Goal: Register for event/course

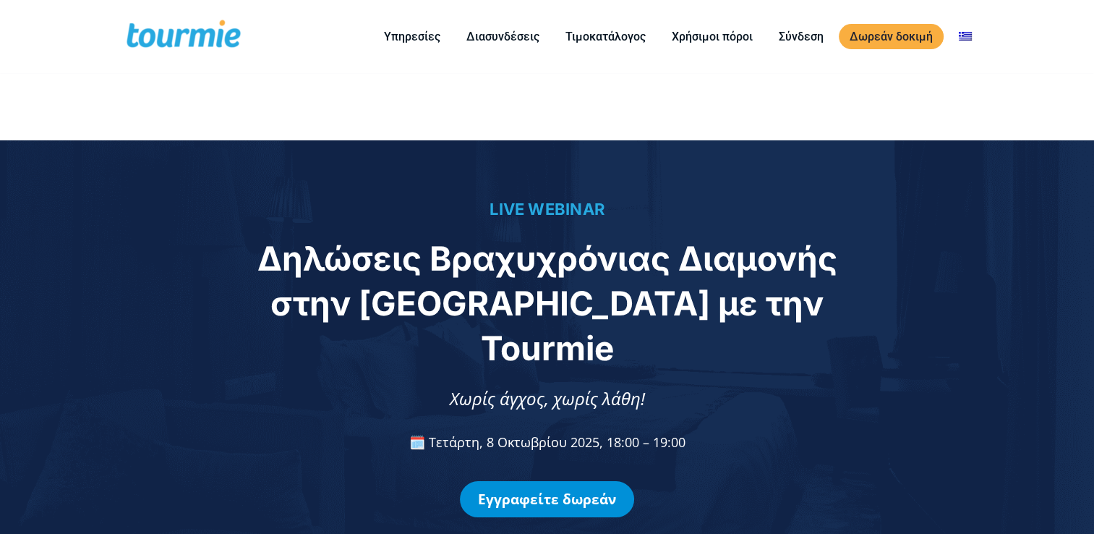
click at [523, 481] on link "Εγγραφείτε δωρεάν" at bounding box center [547, 499] width 174 height 36
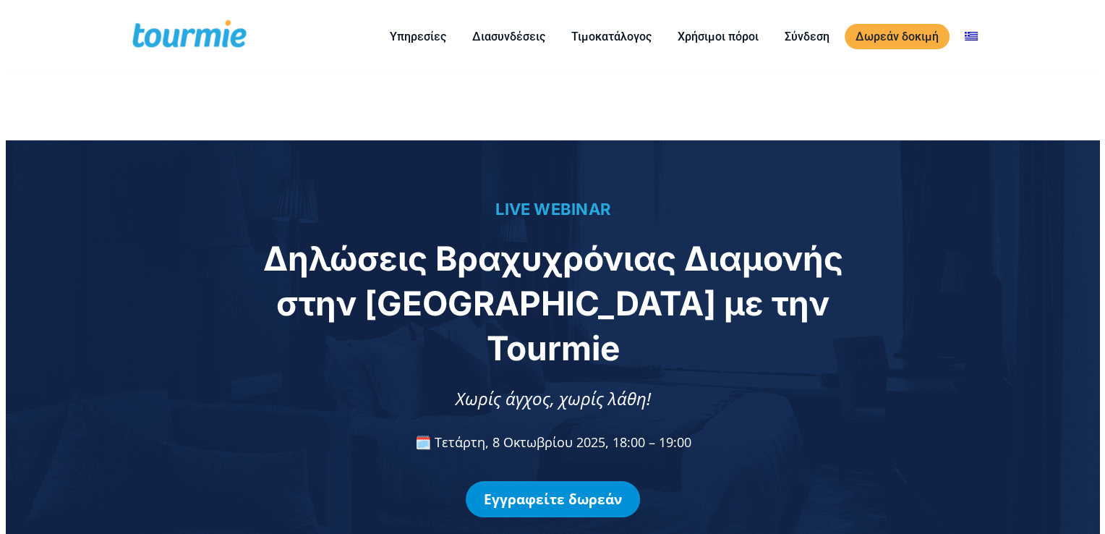
scroll to position [1076, 0]
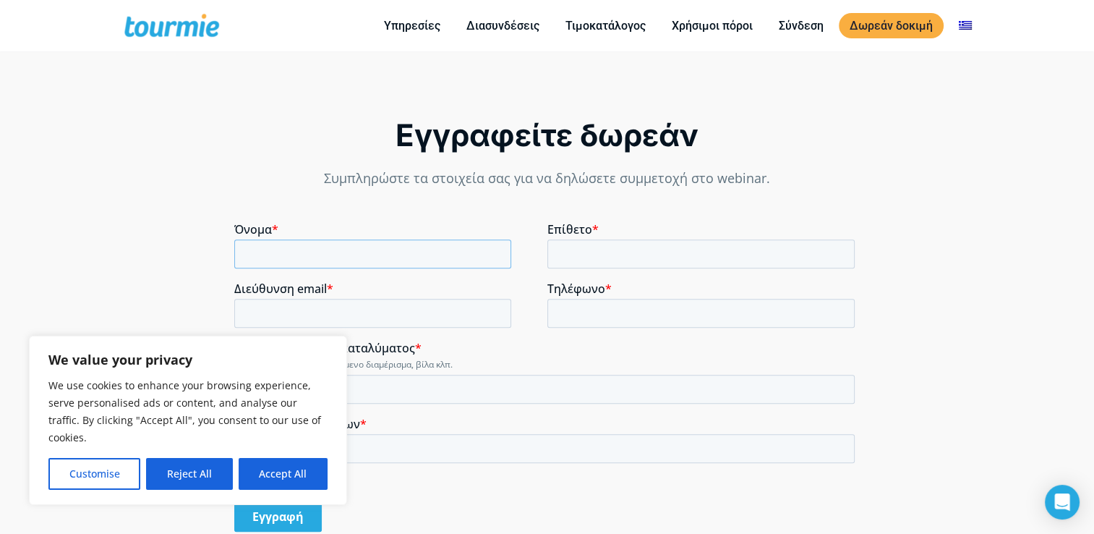
click at [326, 244] on input "Όνομα *" at bounding box center [372, 253] width 277 height 29
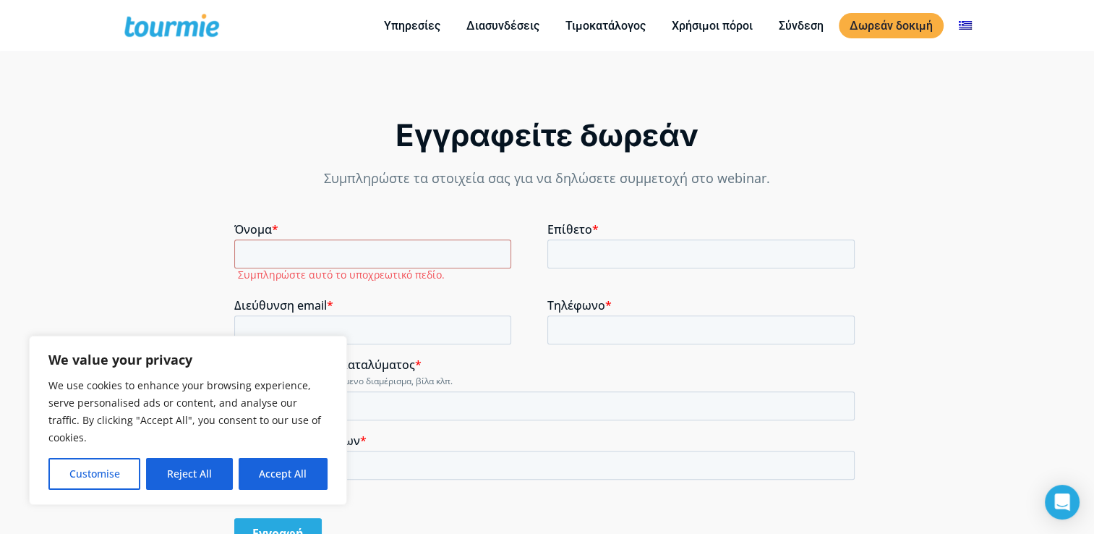
click at [208, 469] on button "Reject All" at bounding box center [189, 474] width 86 height 32
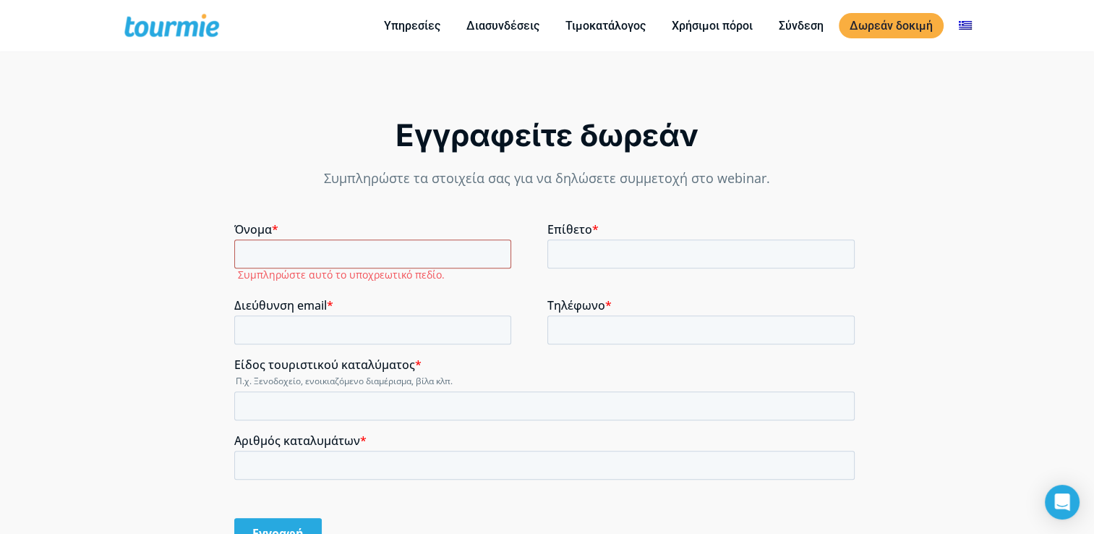
click at [294, 255] on input "Όνομα *" at bounding box center [372, 253] width 277 height 29
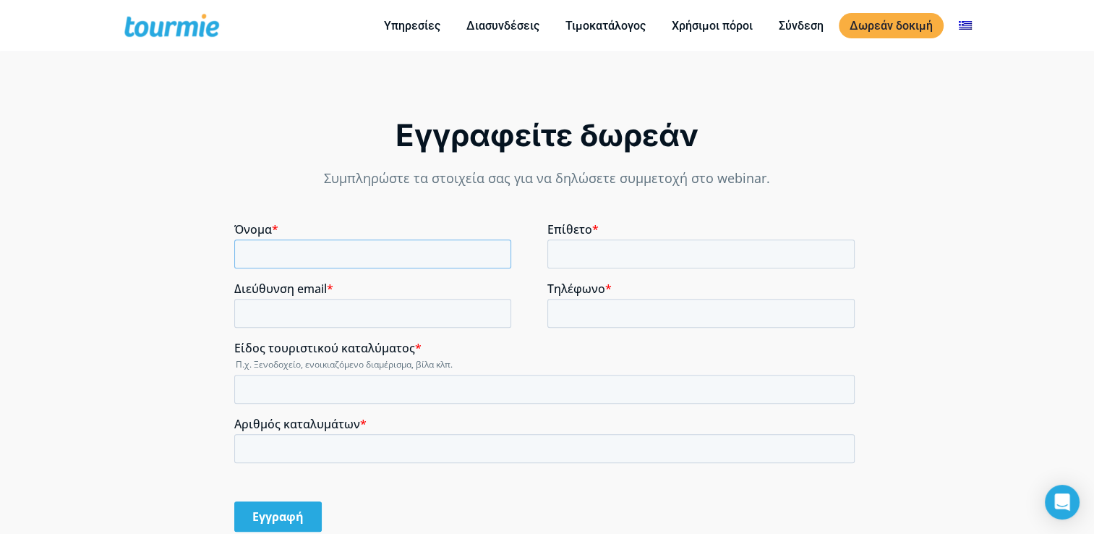
type input "[DEMOGRAPHIC_DATA]"
click at [595, 263] on input "Επίθετο *" at bounding box center [700, 253] width 307 height 29
type input "ΚΩΣΤΑΚΗ"
click at [316, 311] on input "Διεύθυνση email *" at bounding box center [372, 313] width 277 height 29
type input "[EMAIL_ADDRESS][DOMAIN_NAME]"
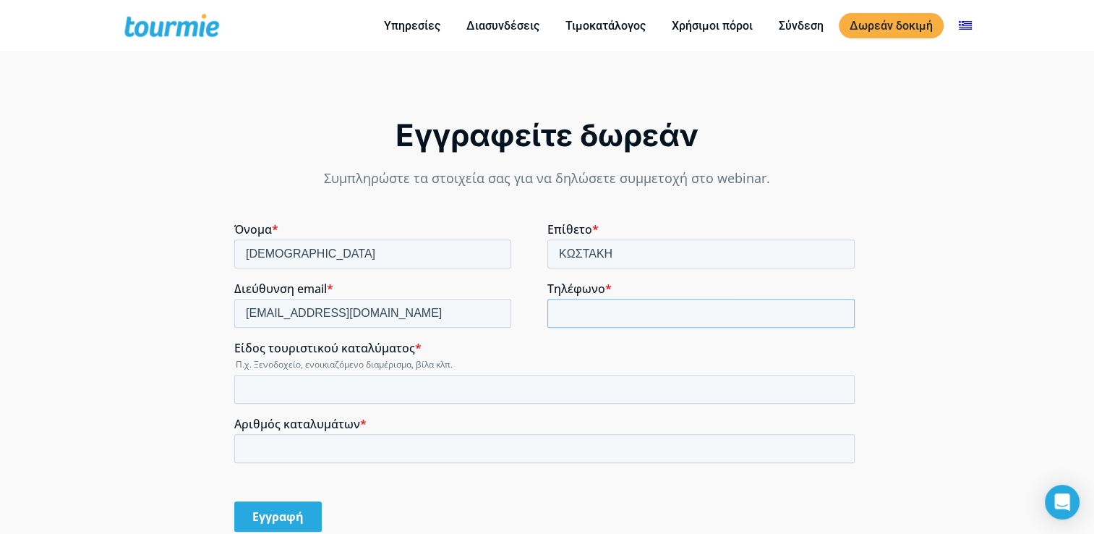
click at [561, 317] on input "Τηλέφωνο *" at bounding box center [700, 313] width 307 height 29
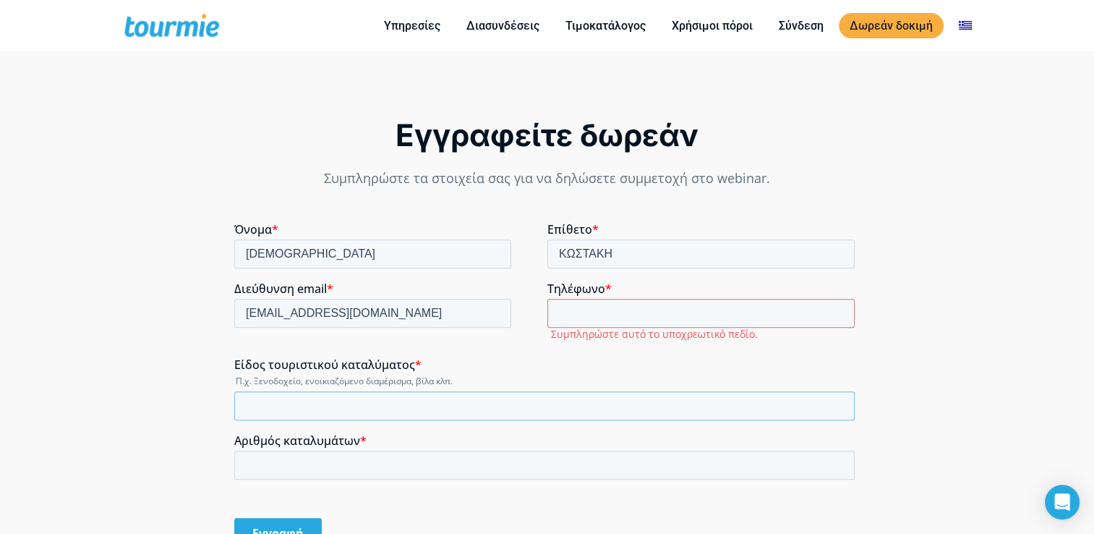
click at [302, 396] on input "Είδος τουριστικού καταλύματος *" at bounding box center [544, 405] width 621 height 29
click at [617, 310] on input "Τηλέφωνο *" at bounding box center [700, 313] width 307 height 29
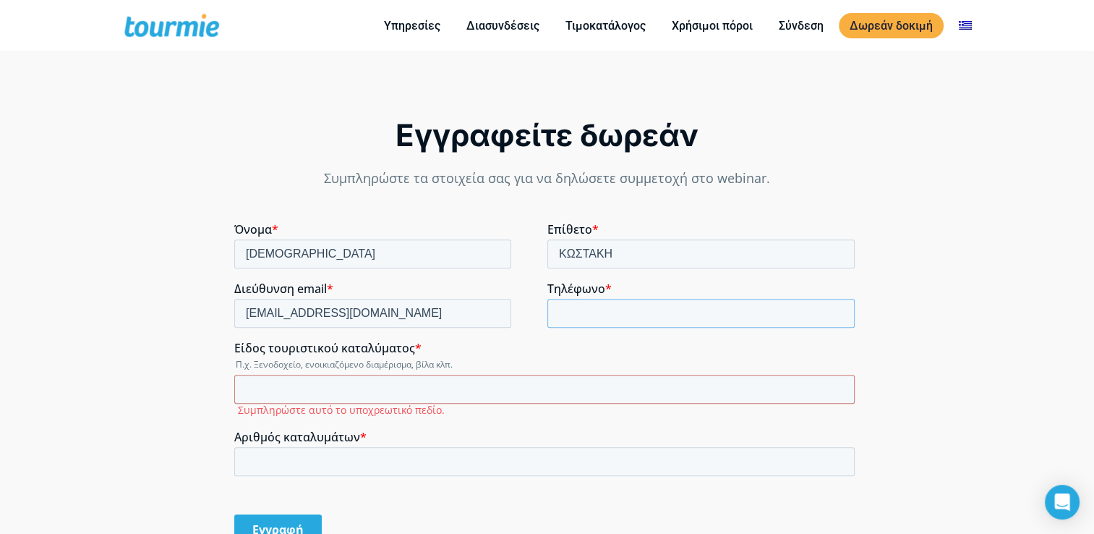
type input "[PHONE_NUMBER]"
click at [322, 385] on input "Είδος τουριστικού καταλύματος *" at bounding box center [544, 389] width 621 height 29
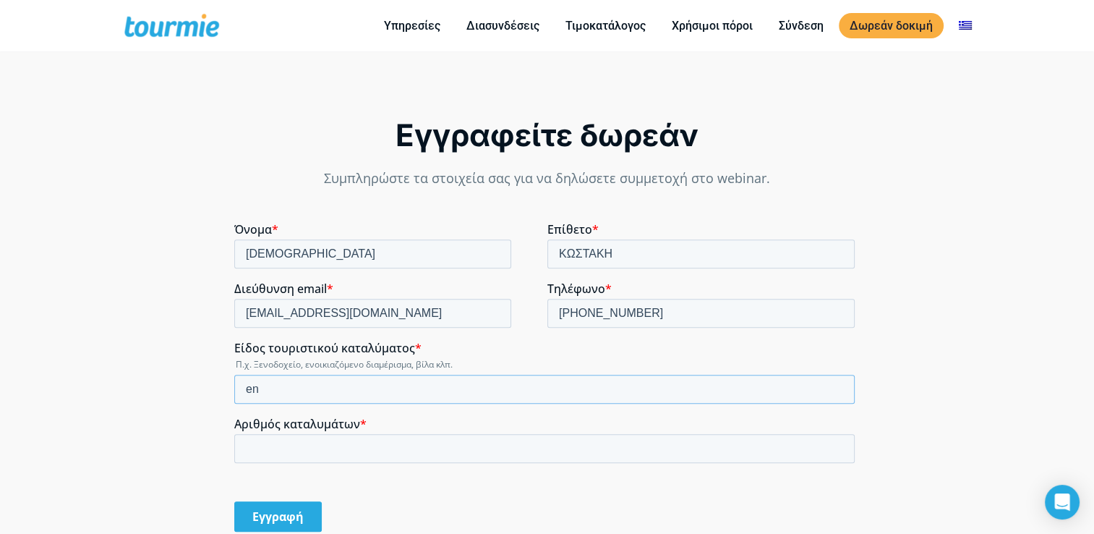
type input "e"
type input "ΕΝΟΙΚΙΑΖΟΜΕΝΑ ΔΙΑΜΕΡΙΣΜΑΤΑ"
click at [427, 448] on input "Αριθμός καταλυμάτων *" at bounding box center [544, 448] width 621 height 29
type input "6"
click at [285, 517] on input "Εγγραφή" at bounding box center [278, 516] width 88 height 30
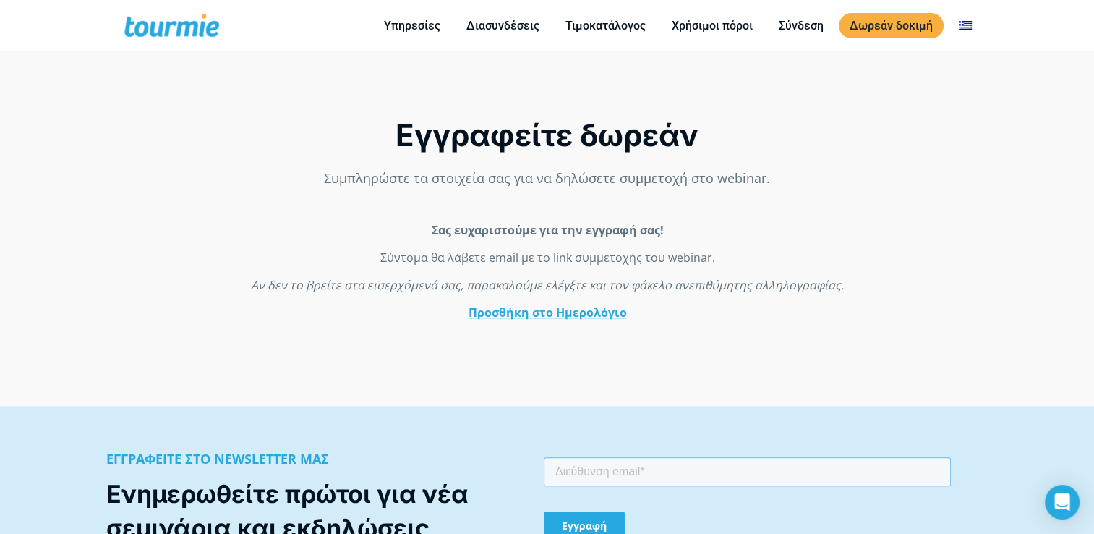
click at [566, 473] on input "email" at bounding box center [747, 470] width 407 height 29
type input "[EMAIL_ADDRESS][DOMAIN_NAME]"
click at [580, 525] on input "Εγγραφή" at bounding box center [584, 525] width 81 height 29
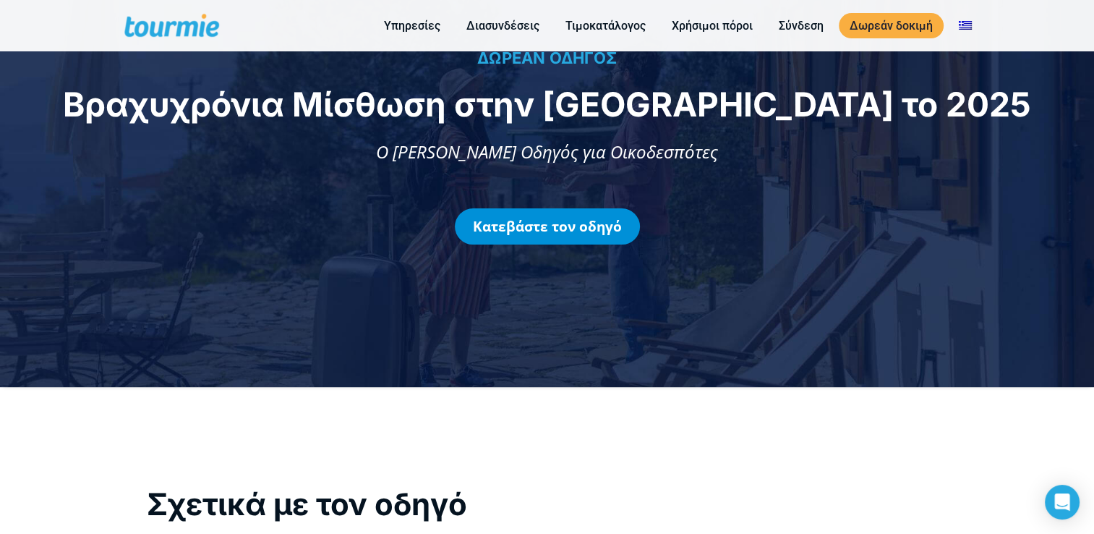
click at [558, 228] on link "Κατεβάστε τον οδηγό" at bounding box center [547, 226] width 185 height 36
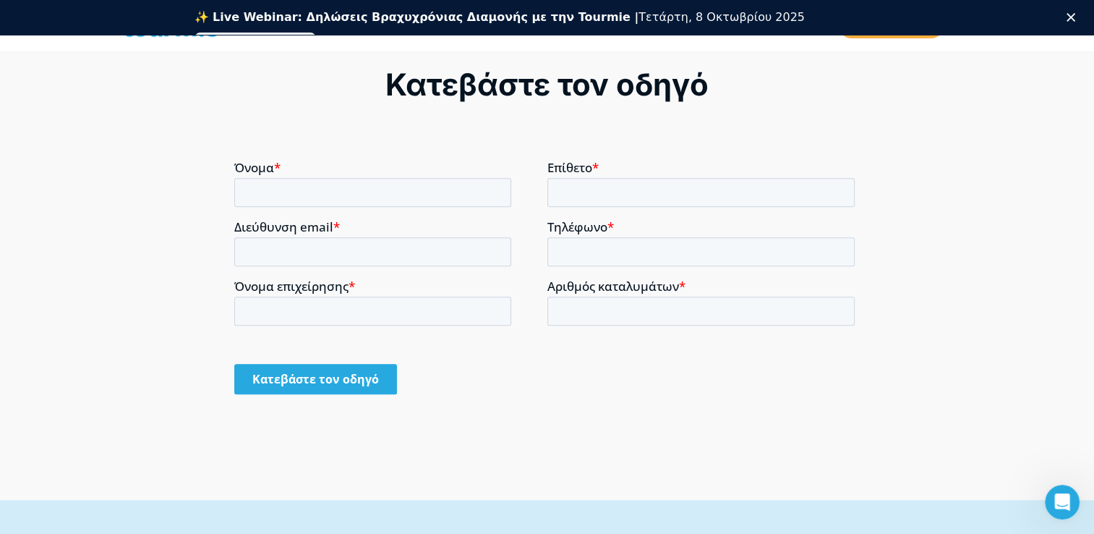
scroll to position [1102, 0]
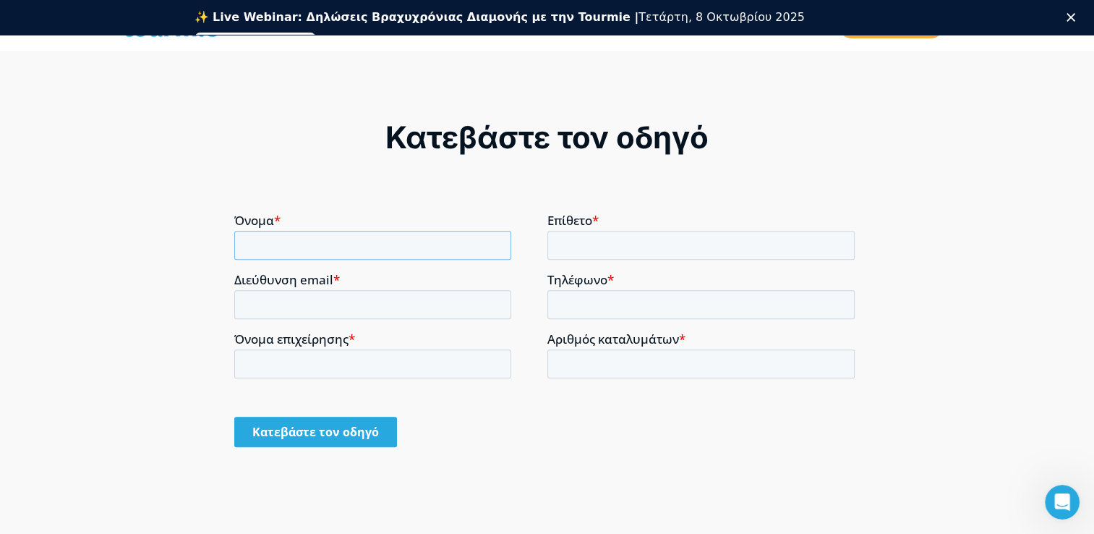
click at [287, 251] on input "Όνομα *" at bounding box center [372, 244] width 277 height 29
click at [579, 244] on input "Επίθετο *" at bounding box center [700, 244] width 307 height 29
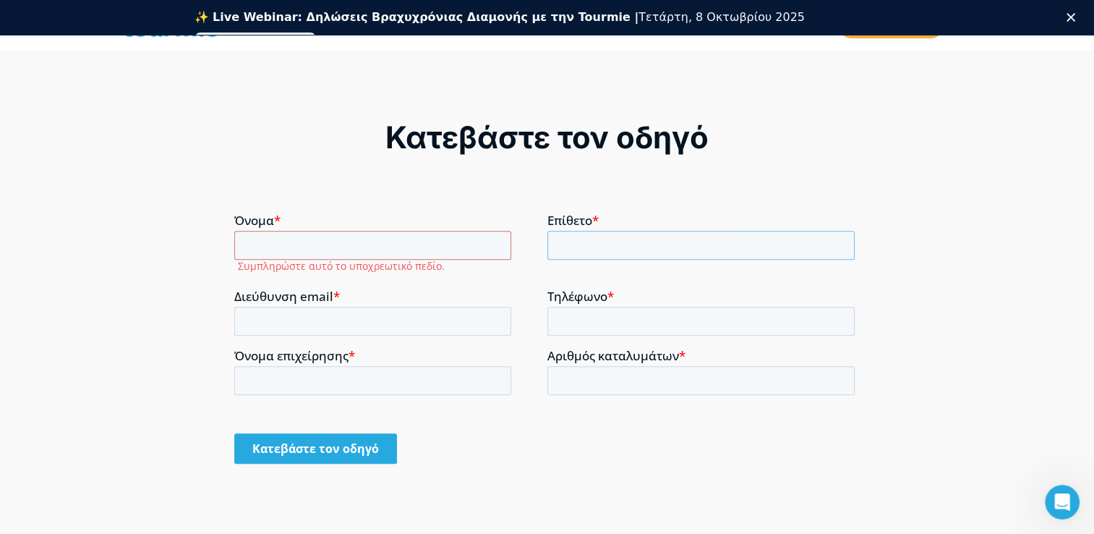
type input "ΚΩΣΤΑΚΗ"
click at [310, 247] on input "Όνομα *" at bounding box center [372, 244] width 277 height 29
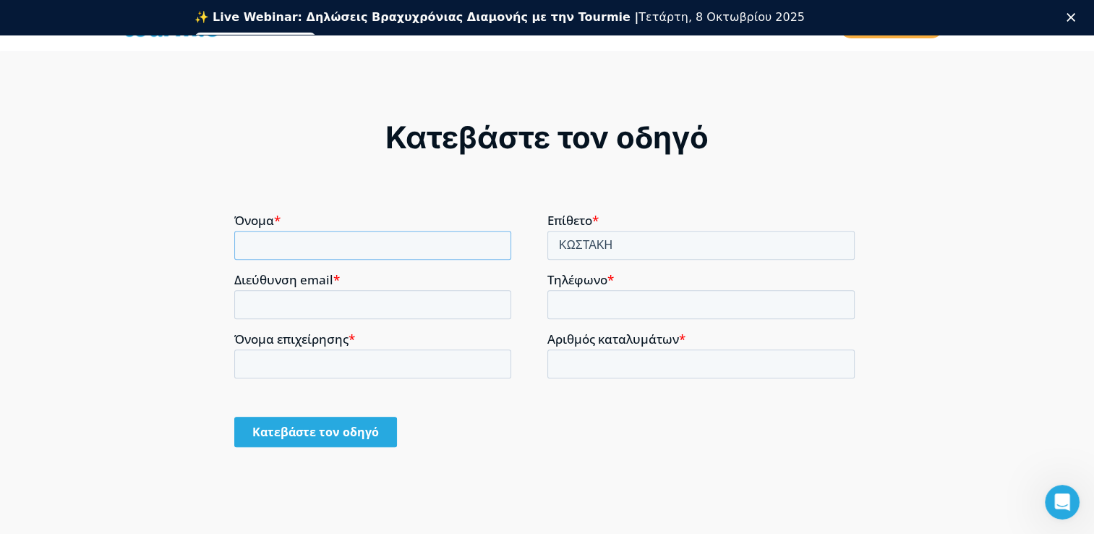
type input "[DEMOGRAPHIC_DATA]"
click at [295, 312] on input "Διεύθυνση email *" at bounding box center [372, 303] width 277 height 29
type input "[EMAIL_ADDRESS][DOMAIN_NAME]"
click at [575, 299] on input "Τηλέφωνο *" at bounding box center [700, 303] width 307 height 29
type input "[PHONE_NUMBER]"
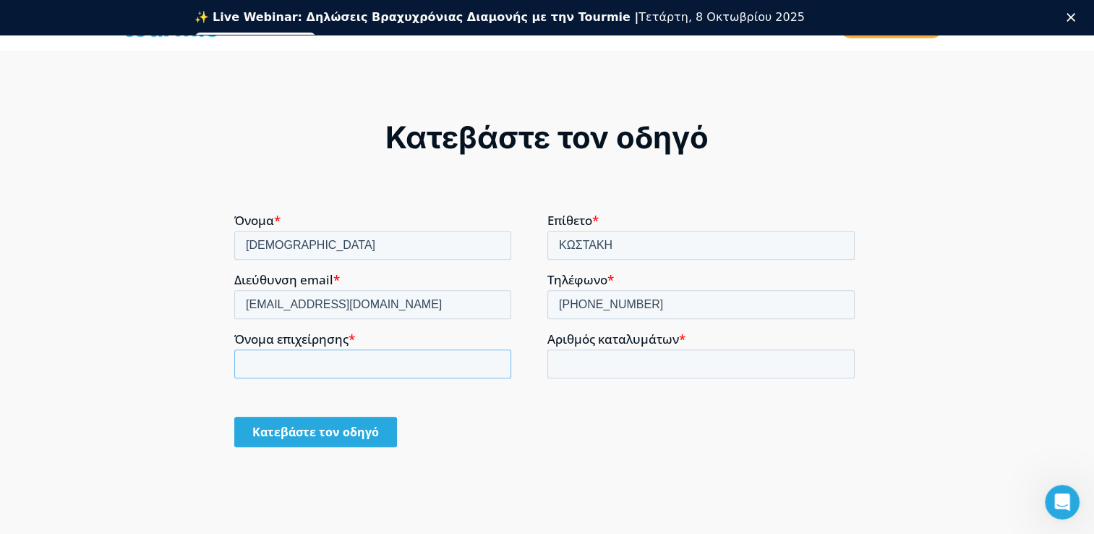
click at [297, 365] on input "Όνομα επιχείρησης *" at bounding box center [372, 363] width 277 height 29
type input "p"
type input "PROPERTY PASS"
click at [591, 358] on input "Αριθμός καταλυμάτων *" at bounding box center [700, 363] width 307 height 29
type input "6"
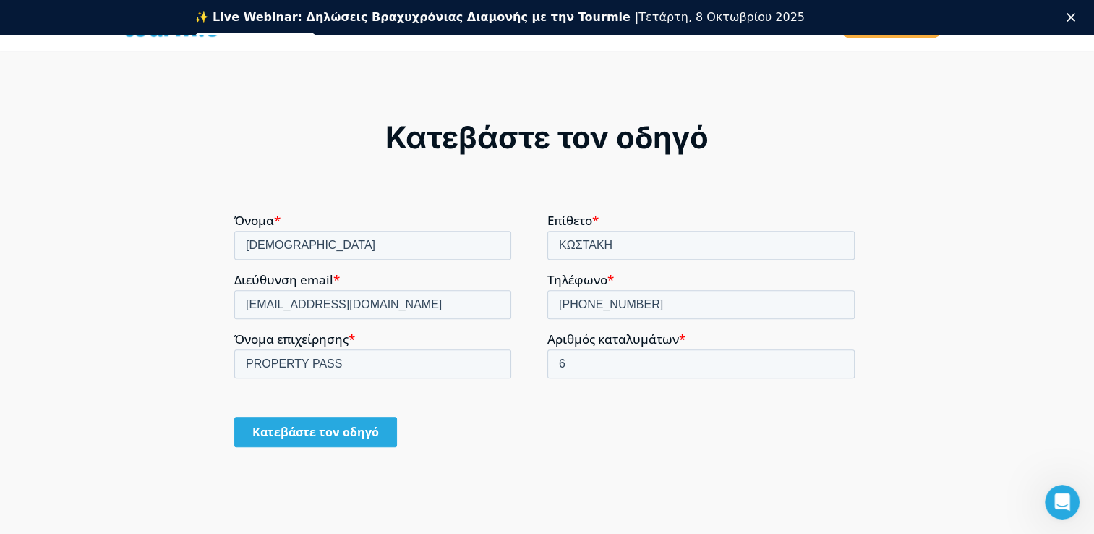
click at [365, 435] on input "Κατεβάστε τον οδηγό" at bounding box center [315, 431] width 163 height 30
click at [302, 426] on input "Κατεβάστε τον οδηγό" at bounding box center [315, 431] width 163 height 30
click at [302, 423] on input "Κατεβάστε τον οδηγό" at bounding box center [315, 431] width 163 height 30
click at [302, 427] on input "Κατεβάστε τον οδηγό" at bounding box center [315, 431] width 163 height 30
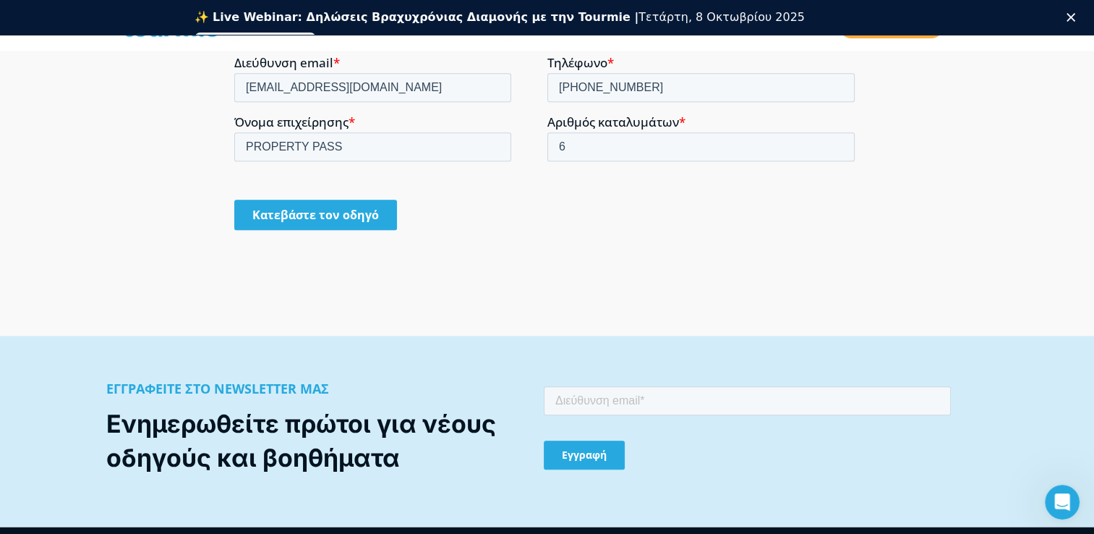
click at [351, 205] on input "Κατεβάστε τον οδηγό" at bounding box center [315, 215] width 163 height 30
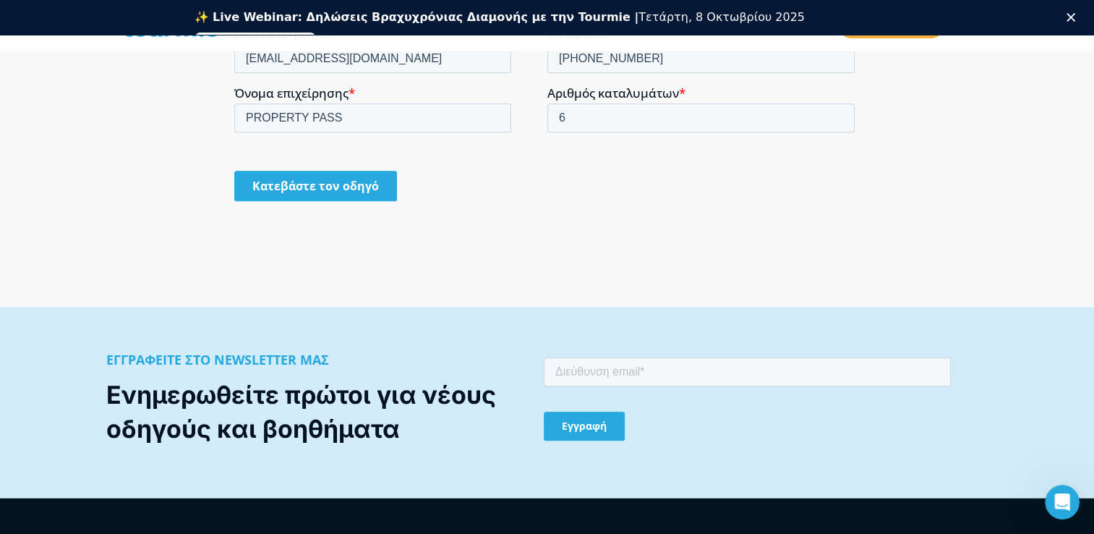
scroll to position [1358, 0]
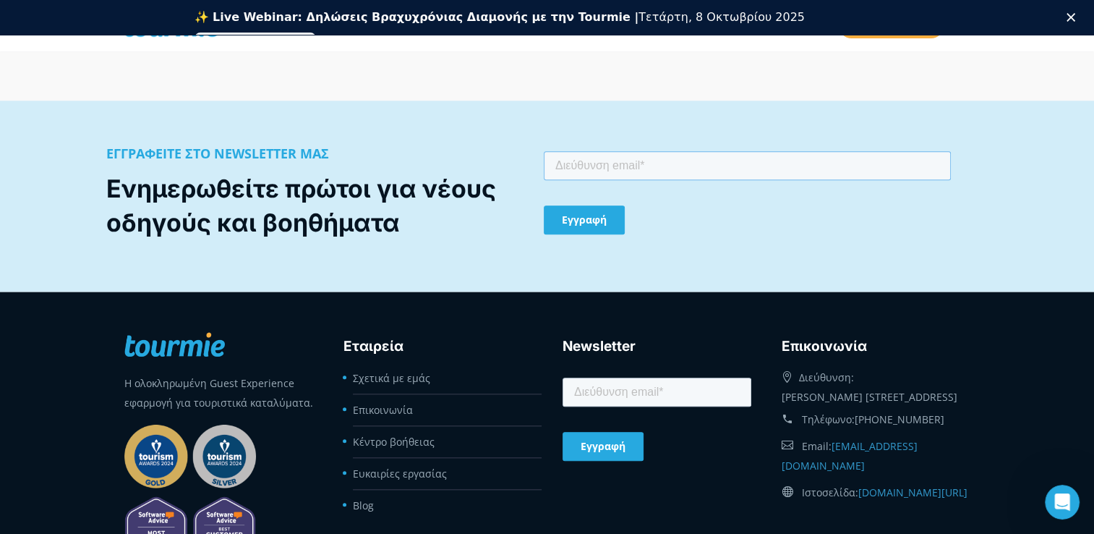
click at [577, 164] on input "email" at bounding box center [747, 165] width 407 height 29
type input "[EMAIL_ADDRESS][DOMAIN_NAME]"
click at [586, 219] on input "Εγγραφή" at bounding box center [584, 219] width 81 height 29
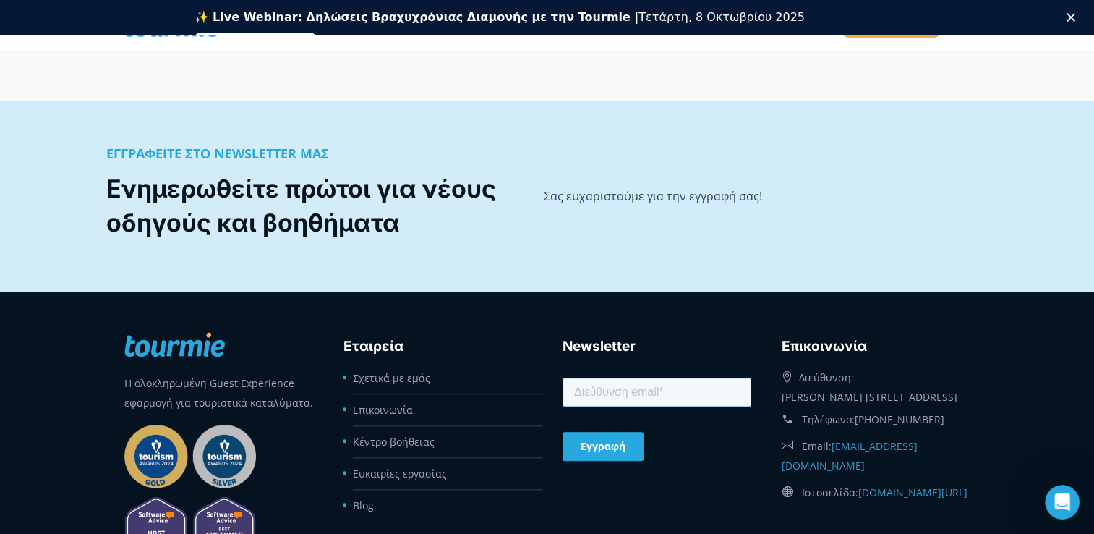
click at [637, 383] on input "email" at bounding box center [656, 392] width 189 height 29
type input "[EMAIL_ADDRESS][DOMAIN_NAME]"
click at [614, 451] on input "Εγγραφή" at bounding box center [602, 446] width 81 height 29
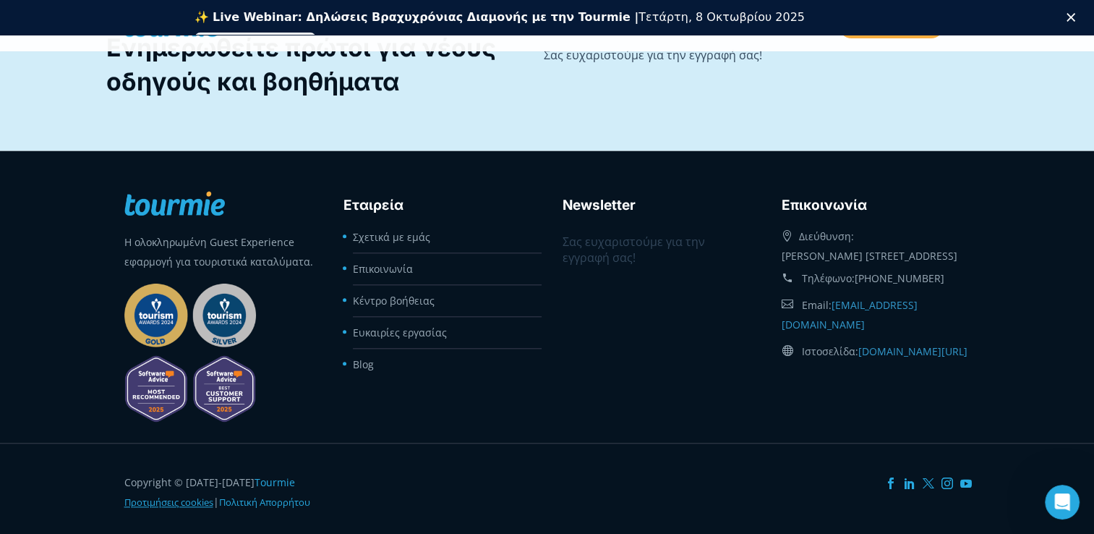
scroll to position [1503, 0]
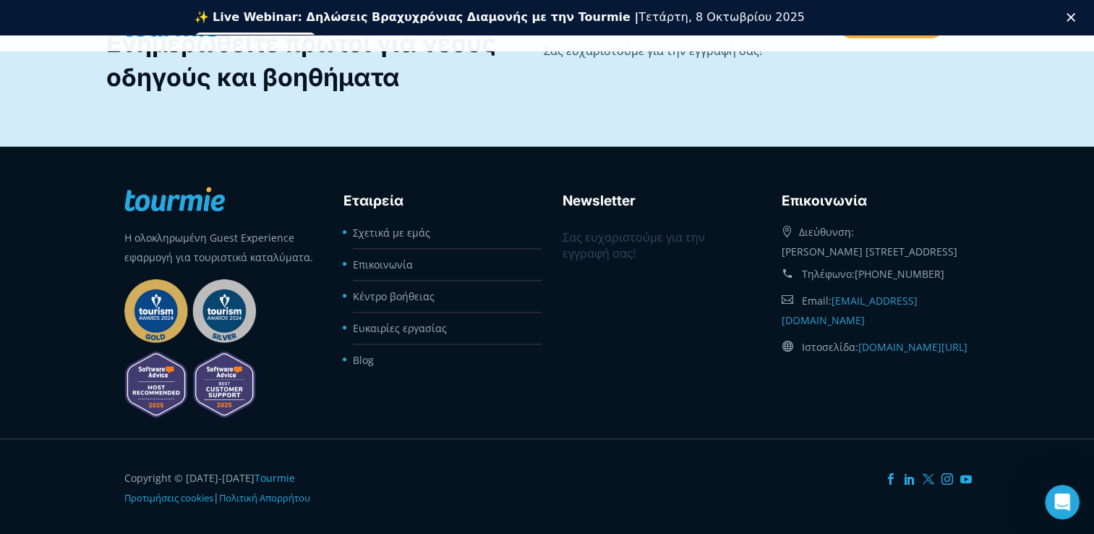
click at [317, 33] on link "Εγγραφείτε δωρεάν" at bounding box center [256, 41] width 122 height 17
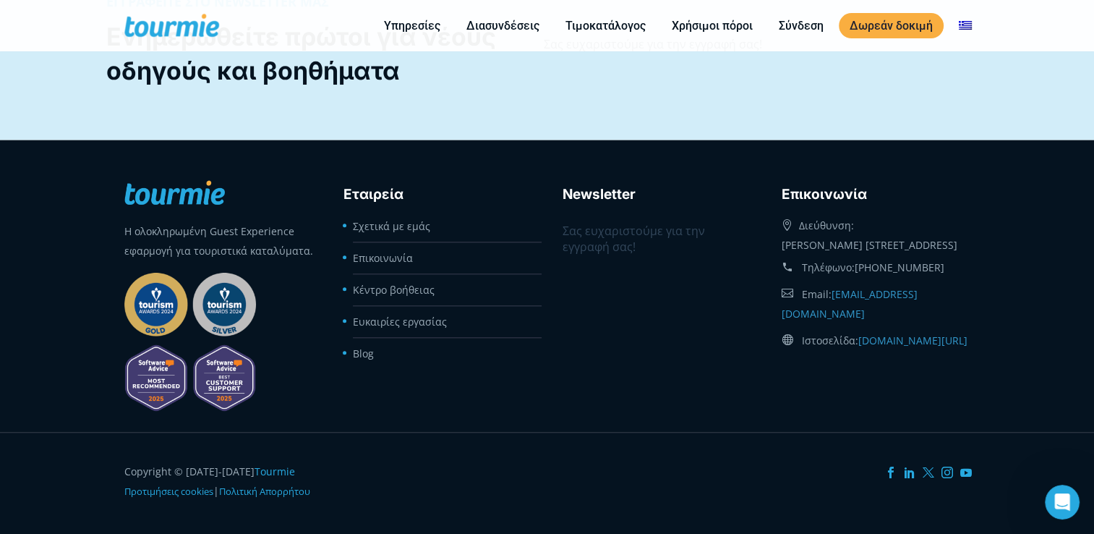
scroll to position [1494, 0]
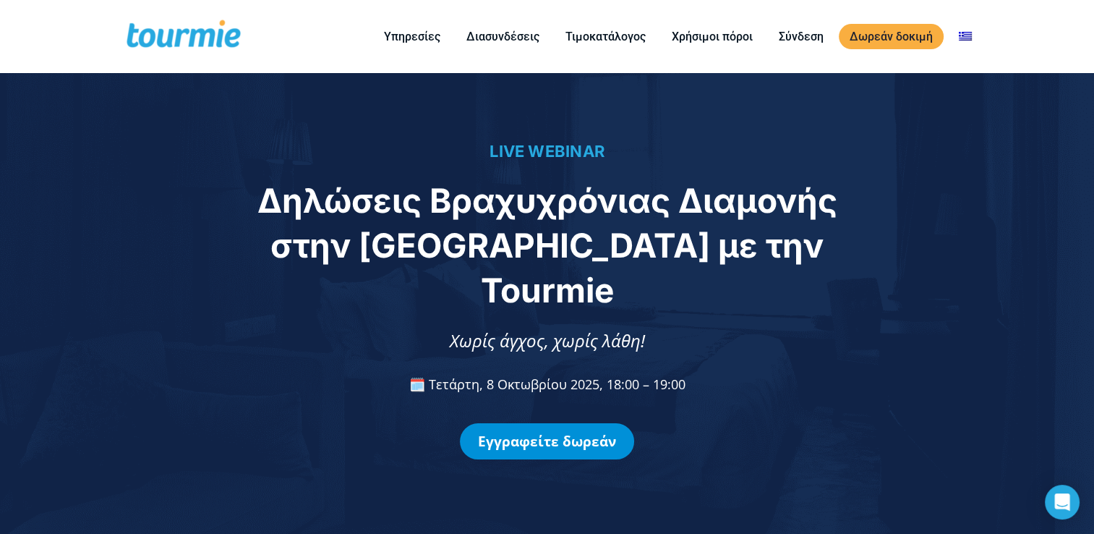
click at [551, 423] on link "Εγγραφείτε δωρεάν" at bounding box center [547, 441] width 174 height 36
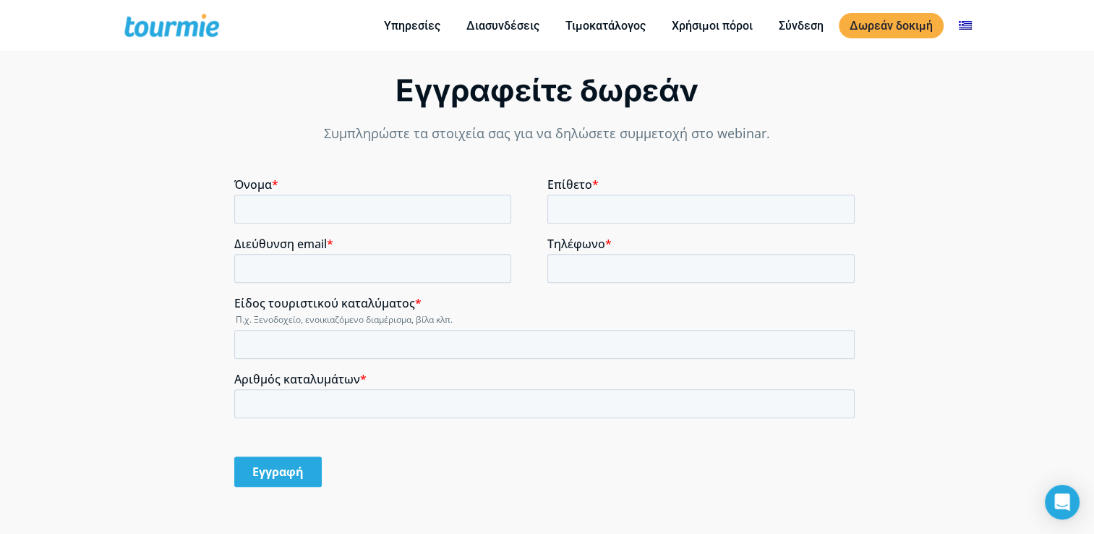
scroll to position [1073, 0]
click at [291, 208] on input "Όνομα *" at bounding box center [372, 208] width 277 height 29
drag, startPoint x: 277, startPoint y: 92, endPoint x: 347, endPoint y: 4, distance: 112.2
click at [278, 92] on div "Εγγραφείτε δωρεάν Συμπληρώστε τα στοιχεία σας για να δηλώσετε συμμετοχή στο web…" at bounding box center [547, 292] width 626 height 444
